Goal: Information Seeking & Learning: Learn about a topic

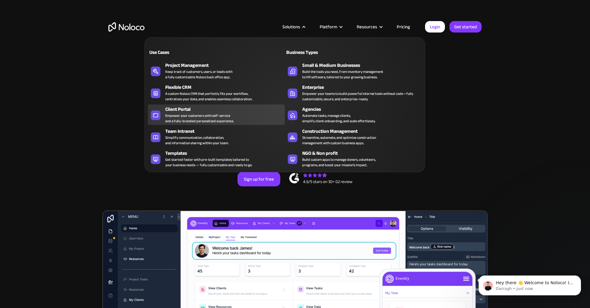
click at [187, 119] on div "Empower your customers with self-service and a fully-branded personalized exper…" at bounding box center [199, 118] width 69 height 11
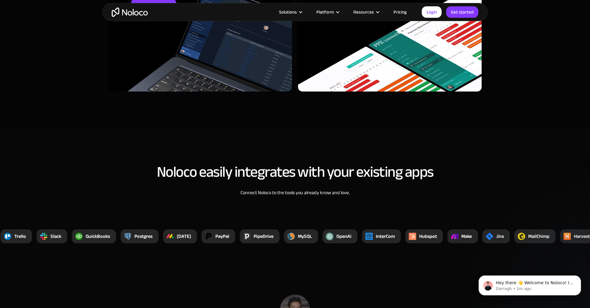
scroll to position [2189, 0]
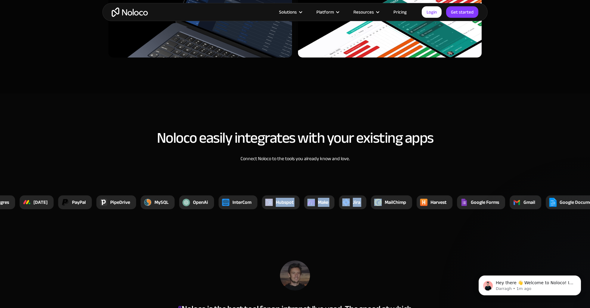
drag, startPoint x: 378, startPoint y: 196, endPoint x: 241, endPoint y: 202, distance: 137.5
click at [247, 202] on div "Xano YouTube Zappier Zendesk Xero Vimeo SmartSuite Stripe Google Sheets Trello …" at bounding box center [390, 203] width 1807 height 14
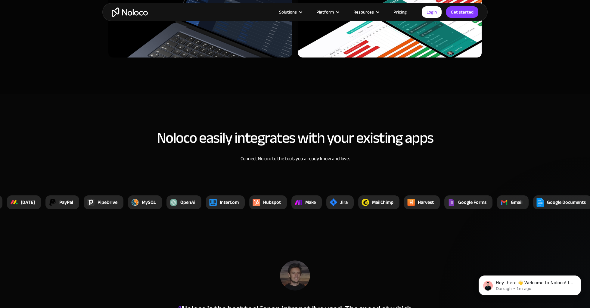
click at [429, 223] on section "Noloco easily integrates with your existing apps Connect Noloco to the tools yo…" at bounding box center [295, 163] width 590 height 138
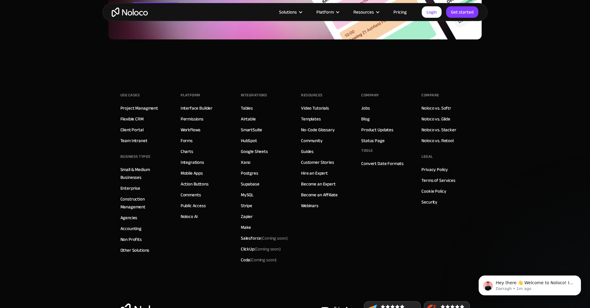
scroll to position [3329, 0]
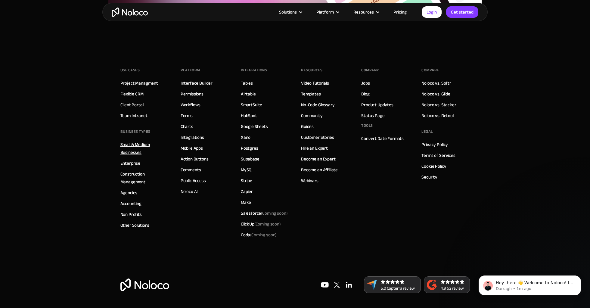
click at [137, 144] on link "Small & Medium Businesses" at bounding box center [144, 149] width 48 height 16
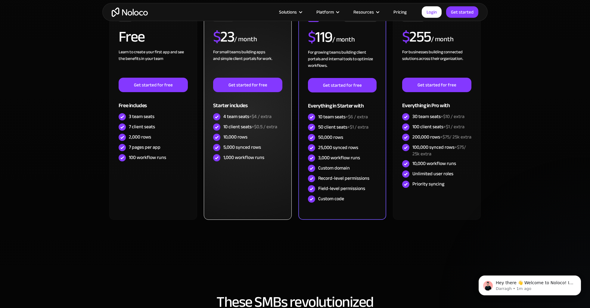
scroll to position [1645, 0]
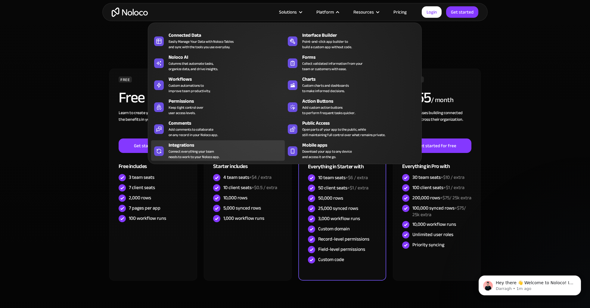
click at [197, 150] on div "Connect everything your team needs to work to your Noloco app." at bounding box center [194, 154] width 51 height 11
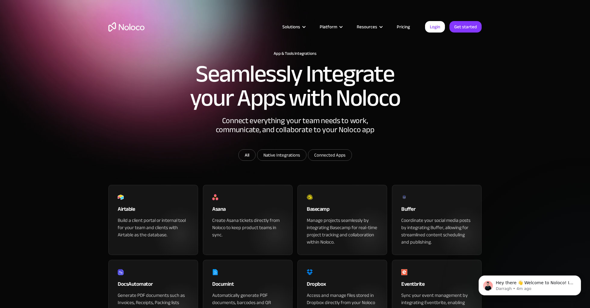
click at [408, 29] on link "Pricing" at bounding box center [404, 27] width 28 height 8
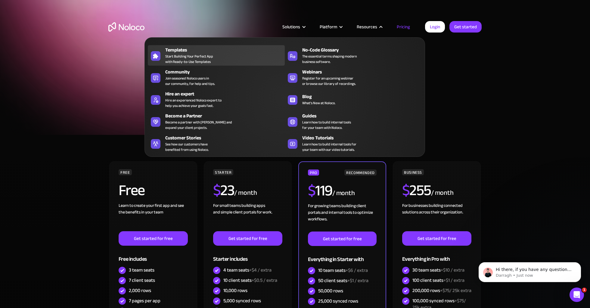
click at [204, 56] on span "Start Building Your Perfect App with Ready-to-Use Templates" at bounding box center [189, 59] width 48 height 11
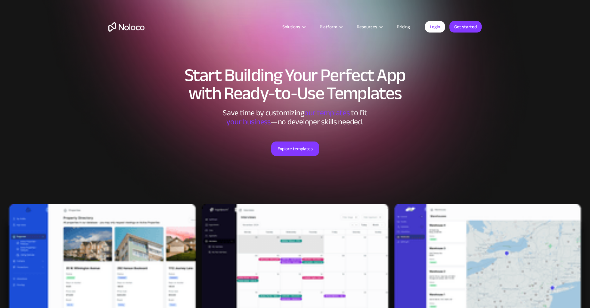
scroll to position [65, 0]
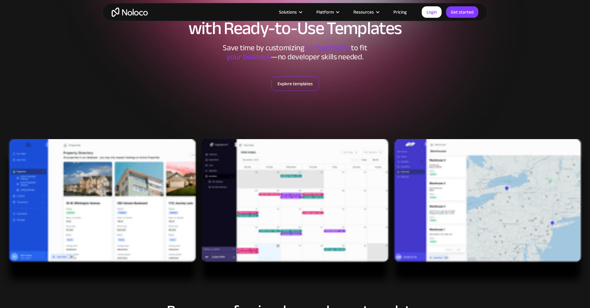
click at [292, 88] on link "Explore templates" at bounding box center [295, 84] width 48 height 14
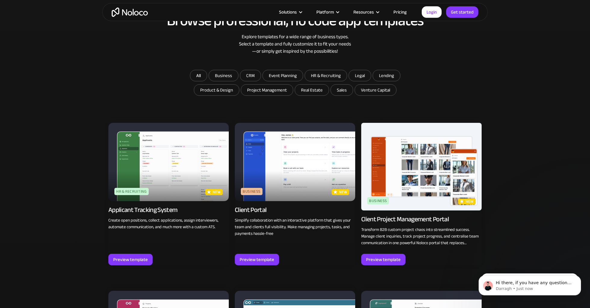
scroll to position [362, 0]
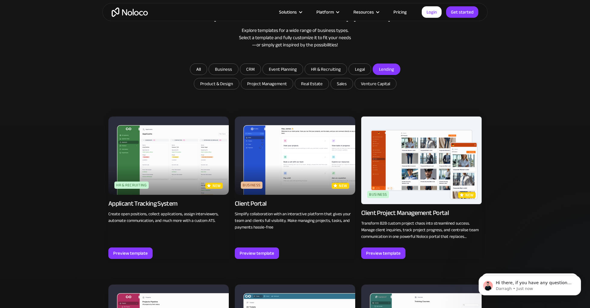
click at [392, 70] on input "Lending" at bounding box center [386, 69] width 27 height 11
checkbox input "true"
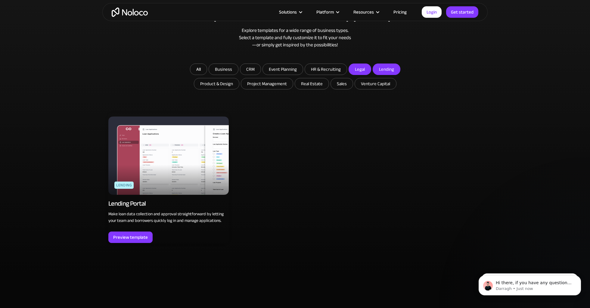
click at [361, 72] on input "Legal" at bounding box center [360, 69] width 22 height 11
checkbox input "true"
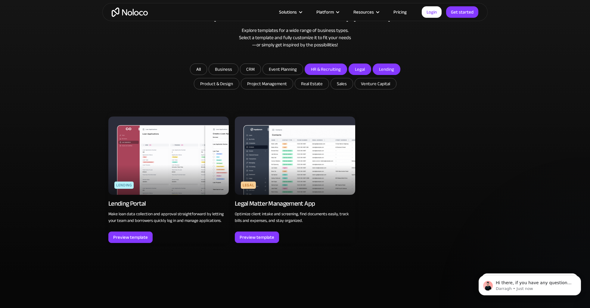
click at [334, 71] on input "HR & Recruiting" at bounding box center [326, 69] width 42 height 11
checkbox input "true"
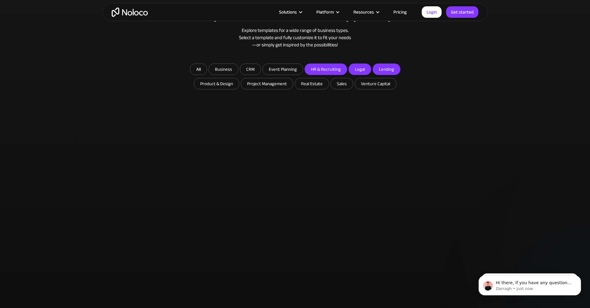
click at [383, 70] on input "Lending" at bounding box center [386, 69] width 27 height 11
checkbox input "false"
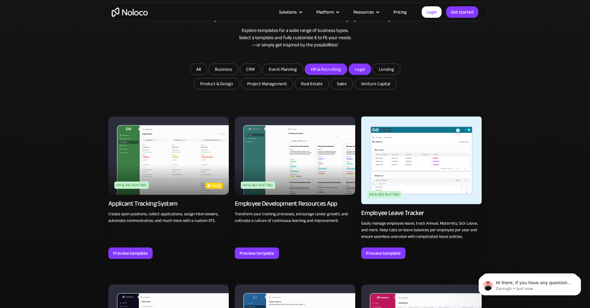
click at [363, 71] on input "Legal" at bounding box center [360, 69] width 22 height 11
checkbox input "false"
click at [313, 69] on input "HR & Recruiting" at bounding box center [326, 69] width 42 height 11
checkbox input "false"
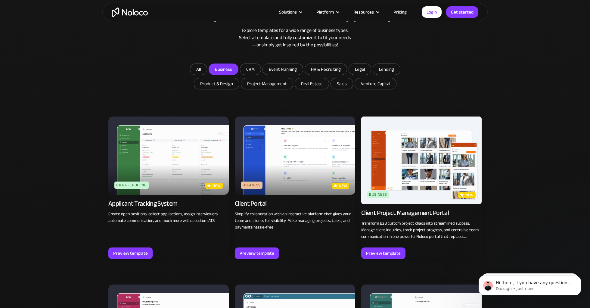
click at [224, 72] on input "Business" at bounding box center [223, 69] width 29 height 11
checkbox input "true"
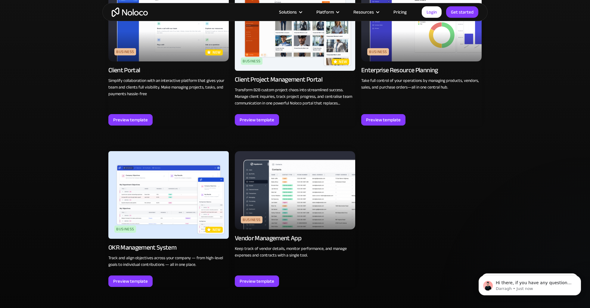
scroll to position [416, 0]
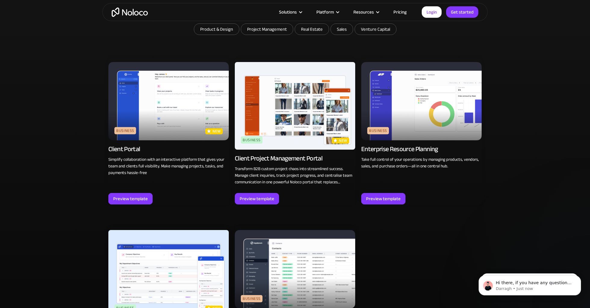
click at [164, 125] on img at bounding box center [168, 101] width 120 height 78
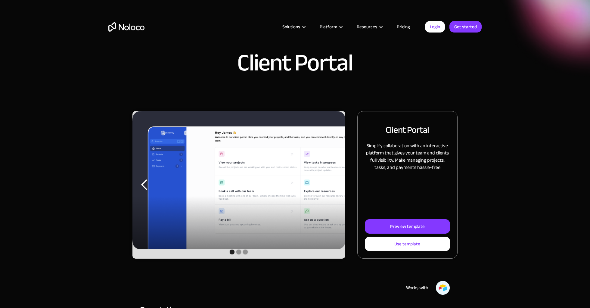
click at [221, 183] on img "1 of 3" at bounding box center [239, 180] width 213 height 138
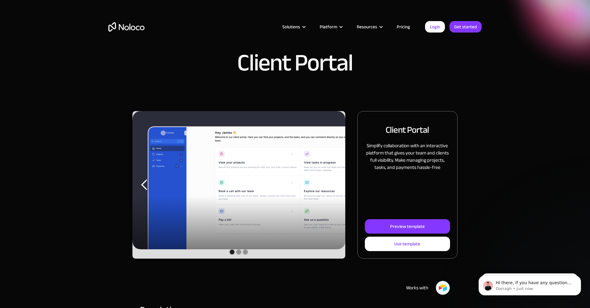
click at [239, 252] on div "Show slide 2 of 3" at bounding box center [238, 252] width 5 height 5
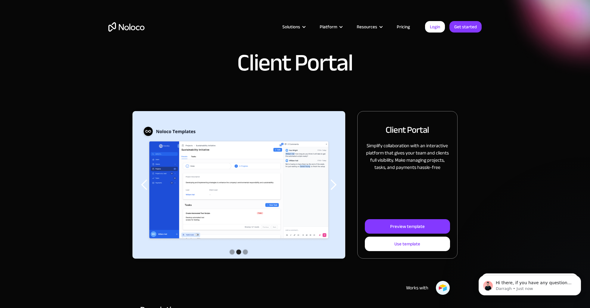
click at [247, 253] on div "Show slide 3 of 3" at bounding box center [245, 252] width 5 height 5
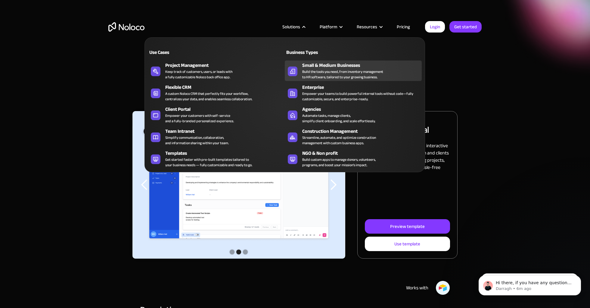
click at [316, 75] on div "Build the tools you need, from inventory management to HR software, tailored to…" at bounding box center [342, 74] width 81 height 11
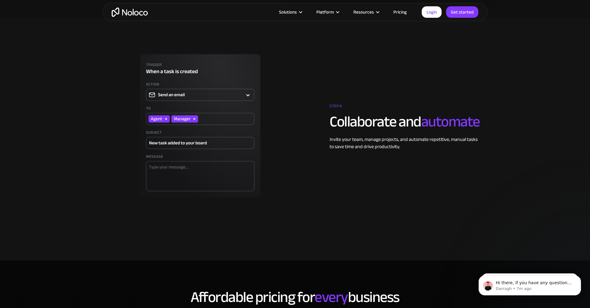
scroll to position [1577, 0]
